Goal: Task Accomplishment & Management: Use online tool/utility

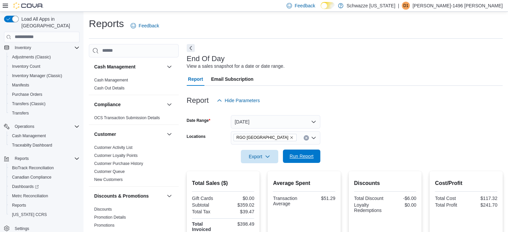
click at [296, 156] on span "Run Report" at bounding box center [301, 156] width 24 height 7
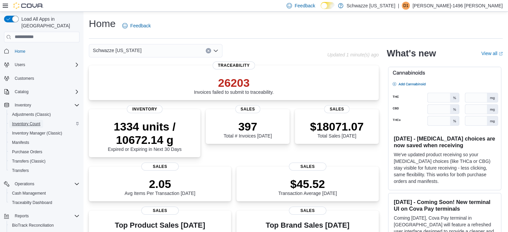
click at [36, 121] on span "Inventory Count" at bounding box center [26, 123] width 28 height 5
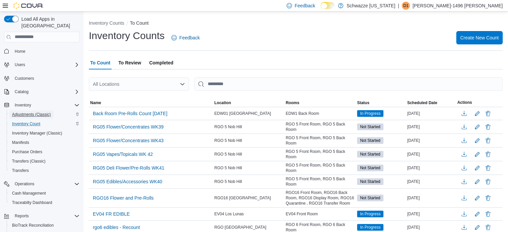
click at [26, 112] on span "Adjustments (Classic)" at bounding box center [31, 114] width 39 height 5
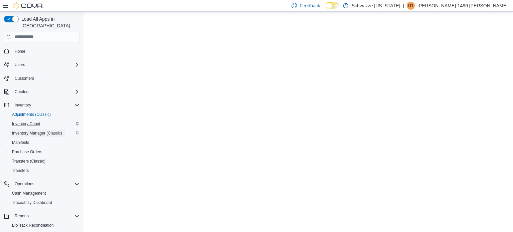
click at [29, 131] on span "Inventory Manager (Classic)" at bounding box center [37, 133] width 50 height 5
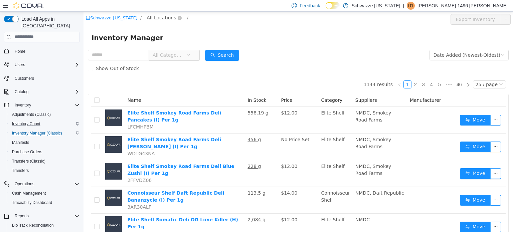
click at [155, 15] on span "All Locations" at bounding box center [161, 17] width 29 height 7
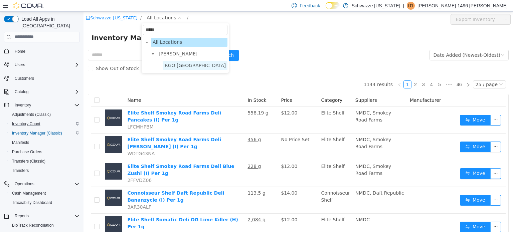
type input "*****"
click at [183, 63] on span "RGO [GEOGRAPHIC_DATA]" at bounding box center [195, 64] width 61 height 5
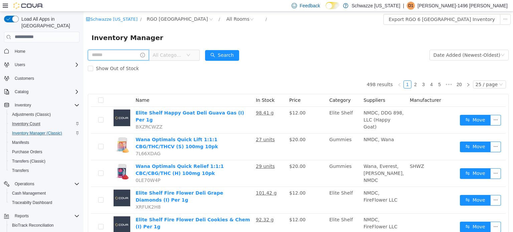
click at [129, 56] on input "text" at bounding box center [118, 54] width 61 height 11
type input "****"
click at [225, 56] on button "Search" at bounding box center [228, 55] width 34 height 11
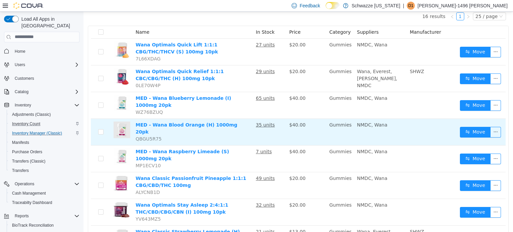
scroll to position [100, 0]
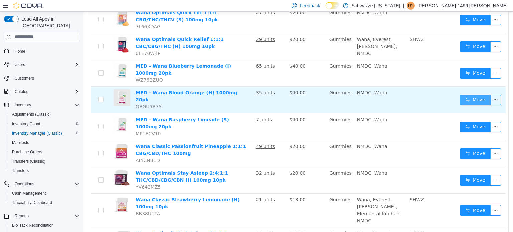
click at [460, 94] on button "Move" at bounding box center [475, 99] width 31 height 11
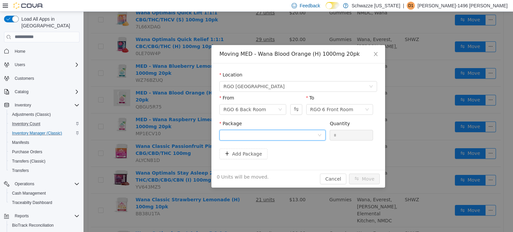
click at [312, 133] on div at bounding box center [270, 135] width 94 height 10
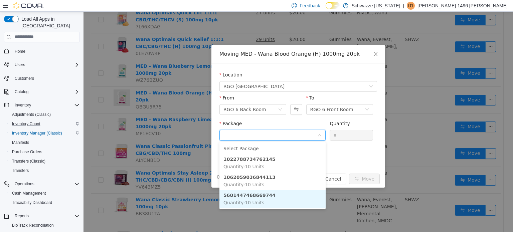
click at [286, 205] on li "5601447468669744 Quantity : 10 Units" at bounding box center [272, 199] width 106 height 18
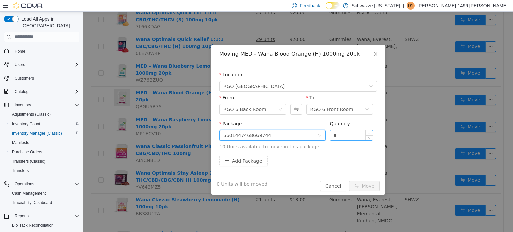
click at [334, 133] on input "*" at bounding box center [351, 135] width 43 height 10
type input "**"
click at [373, 181] on button "Move" at bounding box center [364, 185] width 31 height 11
